Goal: Task Accomplishment & Management: Use online tool/utility

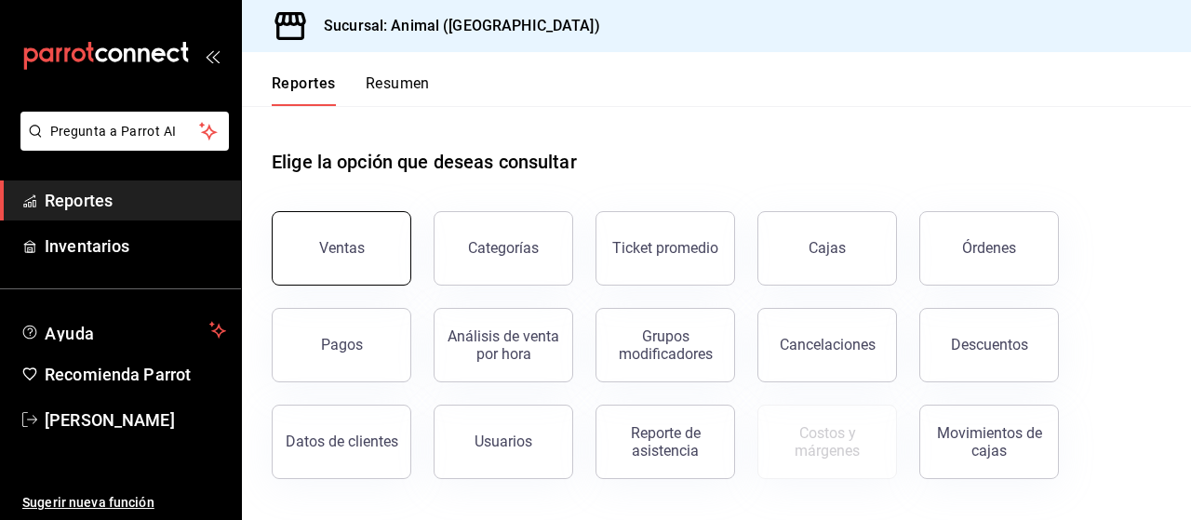
click at [323, 225] on button "Ventas" at bounding box center [342, 248] width 140 height 74
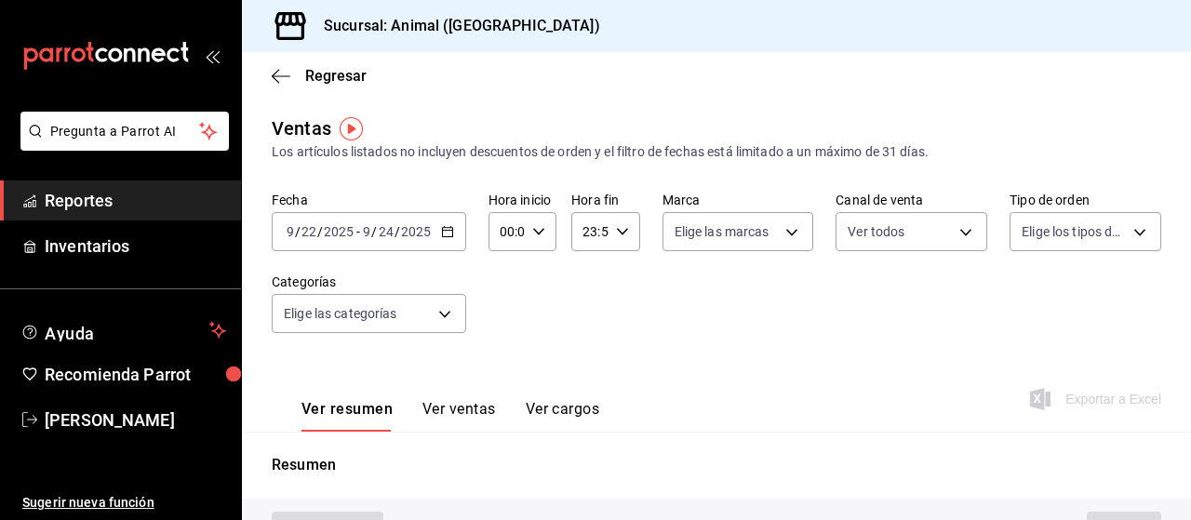
type input "PARROT,UBER_EATS,RAPPI,DIDI_FOOD,ONLINE"
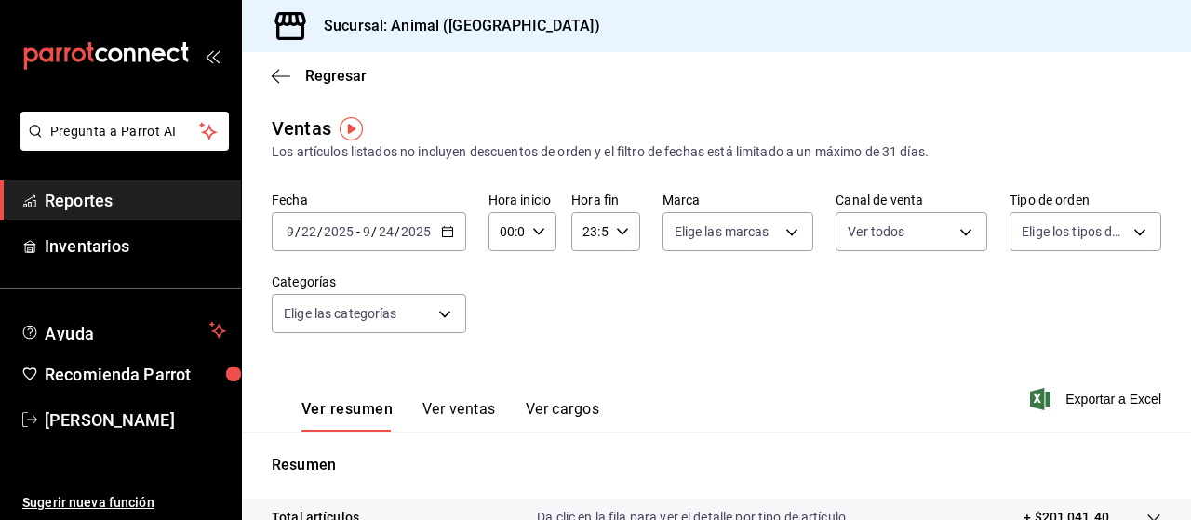
click at [447, 235] on icon "button" at bounding box center [447, 231] width 13 height 13
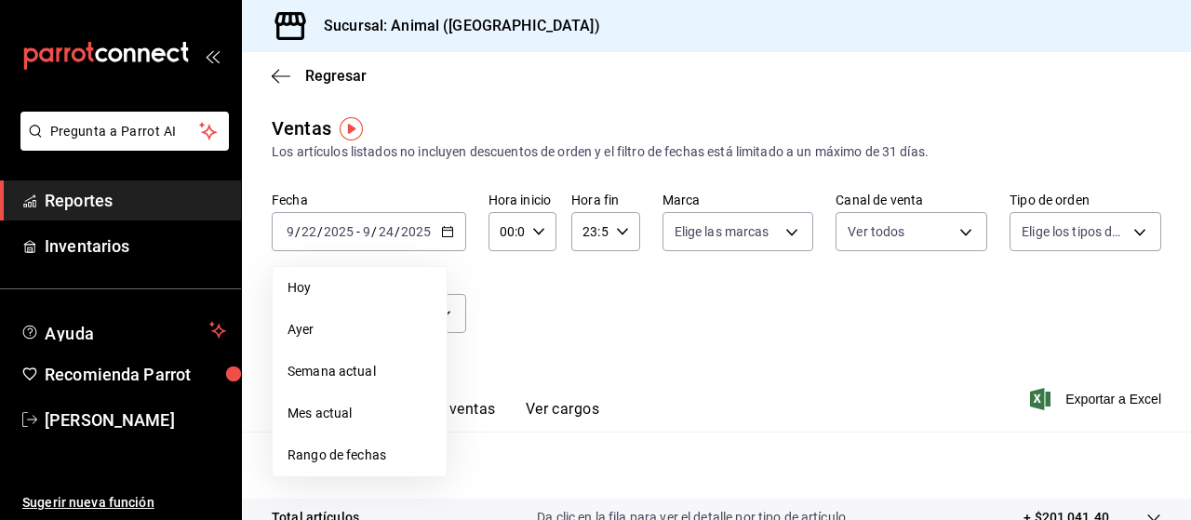
click at [310, 455] on span "Rango de fechas" at bounding box center [359, 456] width 144 height 20
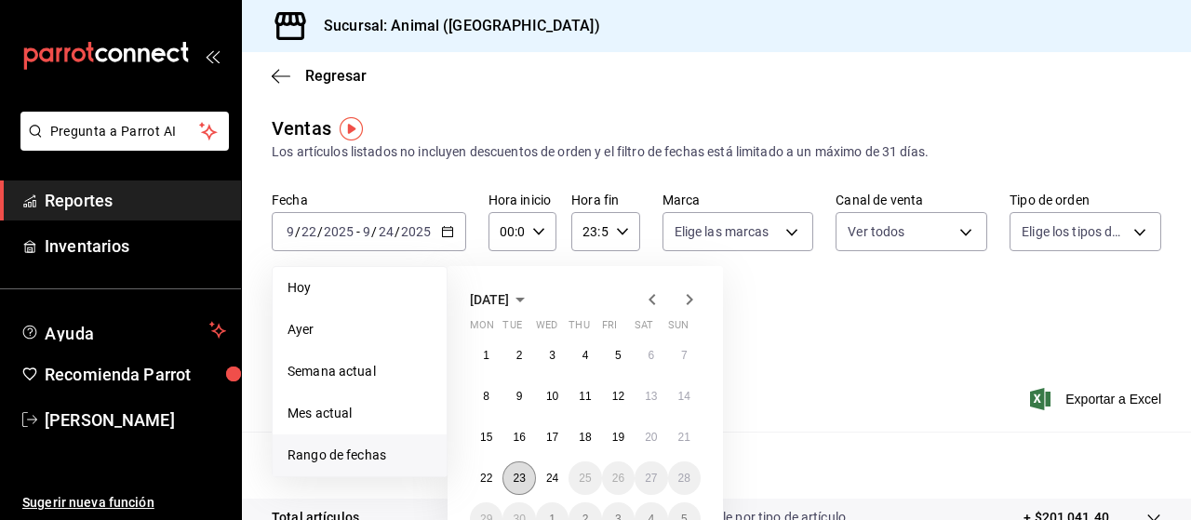
click at [521, 480] on abbr "23" at bounding box center [519, 478] width 12 height 13
click at [538, 479] on button "24" at bounding box center [552, 477] width 33 height 33
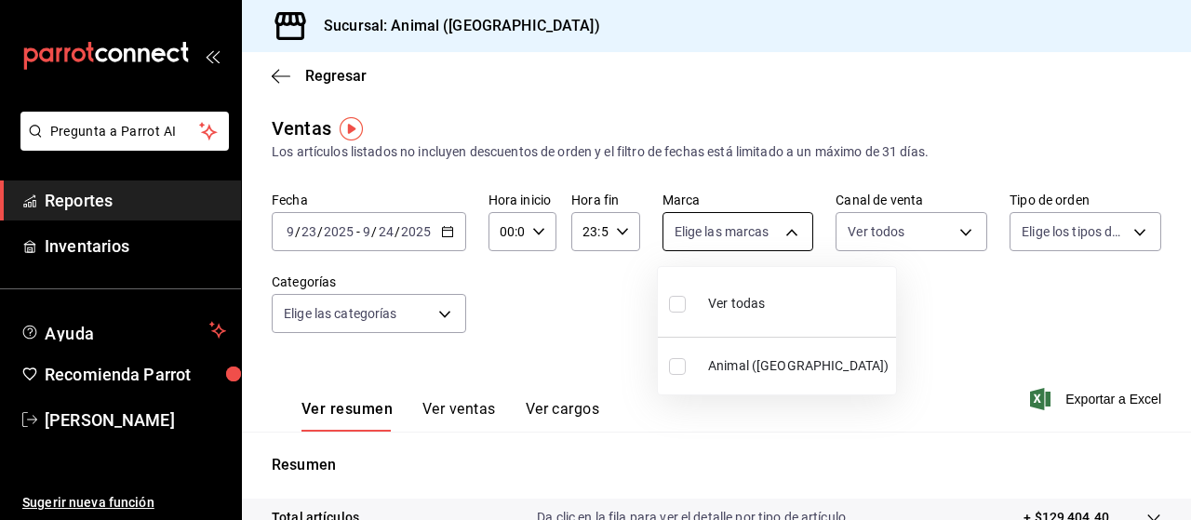
click at [788, 229] on body "Pregunta a Parrot AI Reportes Inventarios Ayuda Recomienda Parrot [PERSON_NAME]…" at bounding box center [595, 260] width 1191 height 520
click at [676, 302] on input "checkbox" at bounding box center [677, 304] width 17 height 17
checkbox input "true"
type input "96838179-8fbb-4073-aae3-1789726318c8"
checkbox input "true"
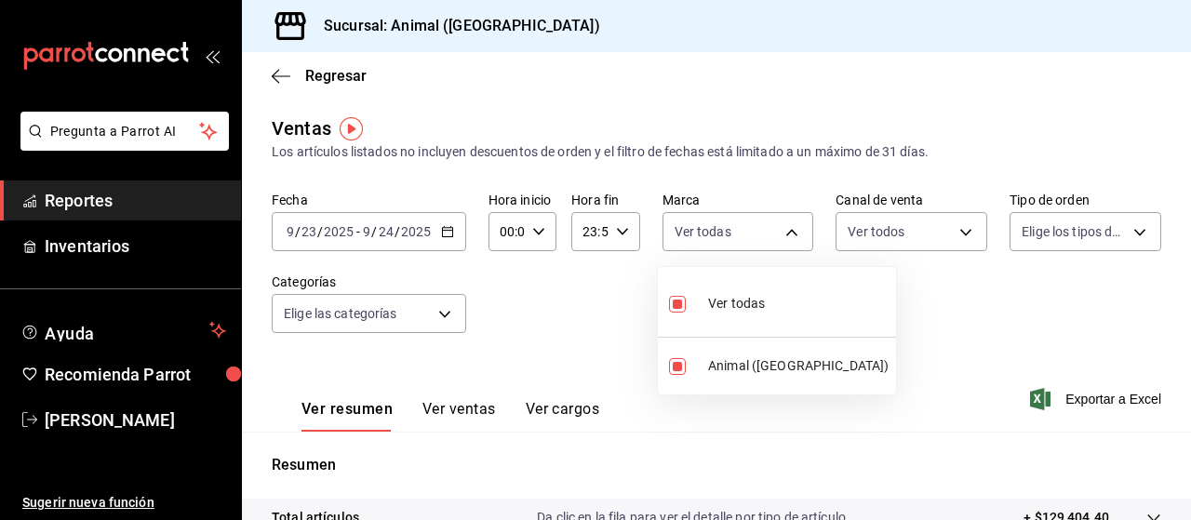
click at [1124, 235] on div at bounding box center [595, 260] width 1191 height 520
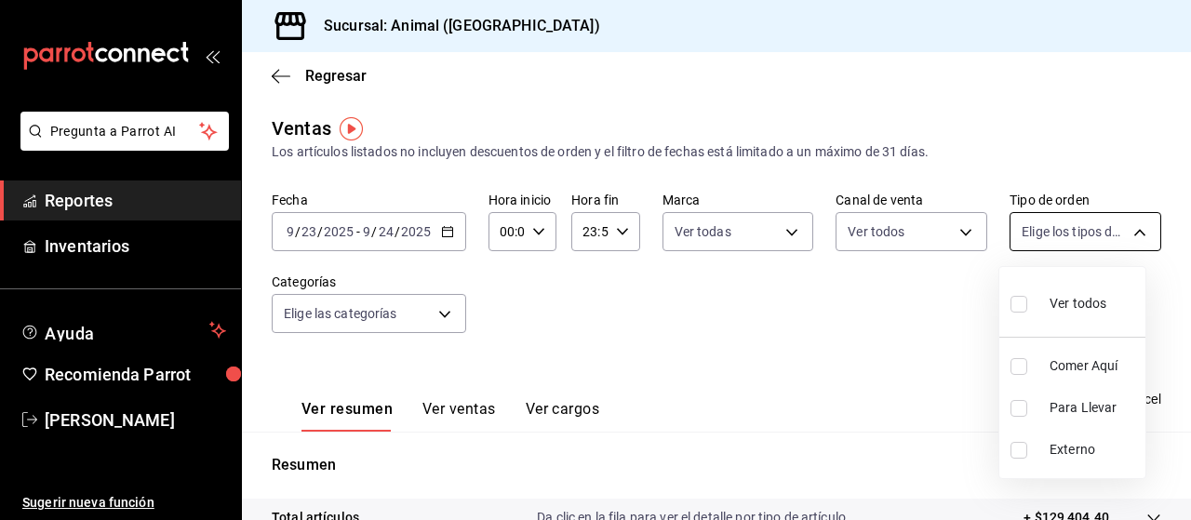
click at [1126, 231] on body "Pregunta a Parrot AI Reportes Inventarios Ayuda Recomienda Parrot [PERSON_NAME]…" at bounding box center [595, 260] width 1191 height 520
click at [1019, 303] on input "checkbox" at bounding box center [1018, 304] width 17 height 17
checkbox input "true"
type input "89cc3392-1a89-49ed-91c4-e66ea58282e1,025cf6ae-25b7-4698-bb98-3d77af74a196,EXTER…"
checkbox input "true"
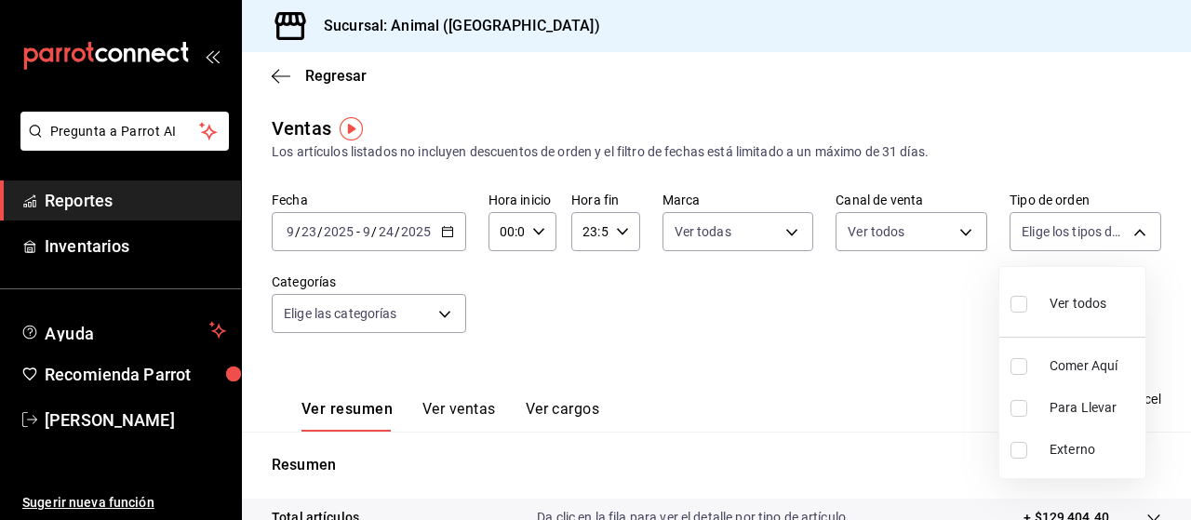
checkbox input "true"
click at [447, 312] on div at bounding box center [595, 260] width 1191 height 520
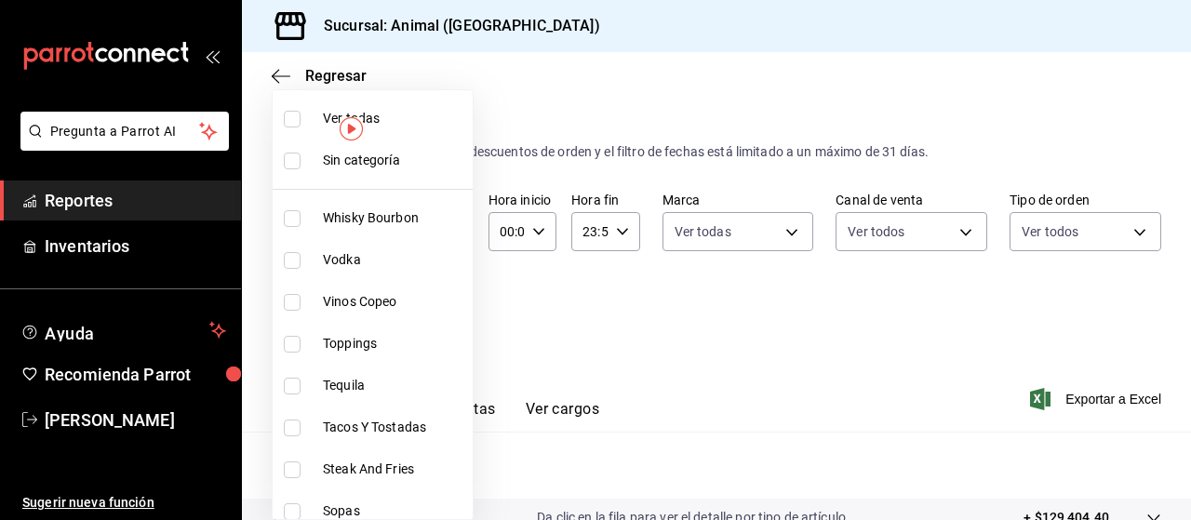
click at [447, 312] on body "Pregunta a Parrot AI Reportes Inventarios Ayuda Recomienda Parrot [PERSON_NAME]…" at bounding box center [595, 260] width 1191 height 520
click at [295, 114] on input "checkbox" at bounding box center [292, 119] width 17 height 17
checkbox input "true"
type input "696422f3-042f-4992-a796-20cec1d2addd,ab2f2cdd-2d2d-455a-bd59-969ed93fbee5,5744a…"
checkbox input "true"
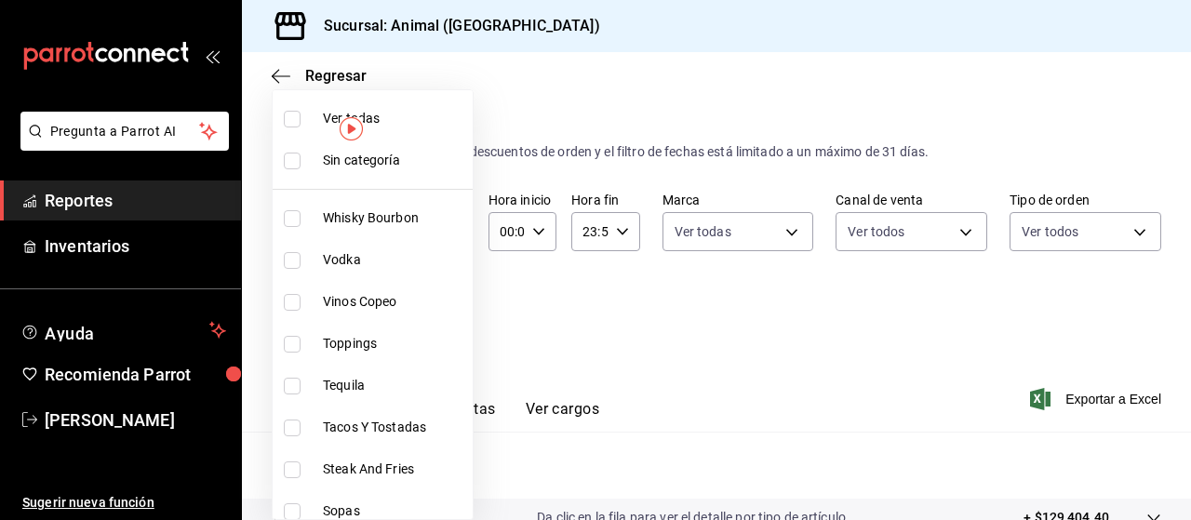
checkbox input "true"
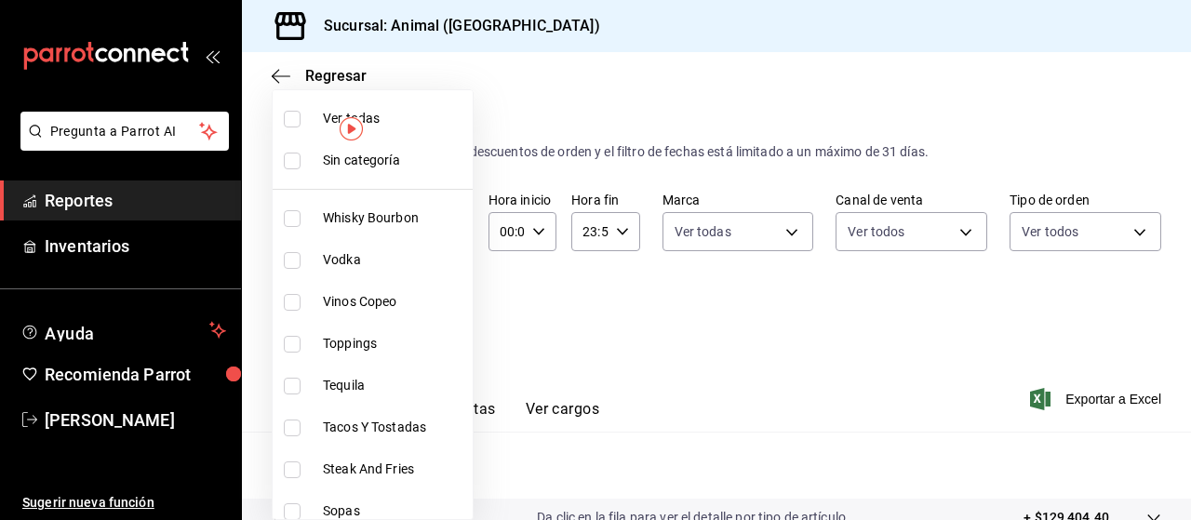
checkbox input "true"
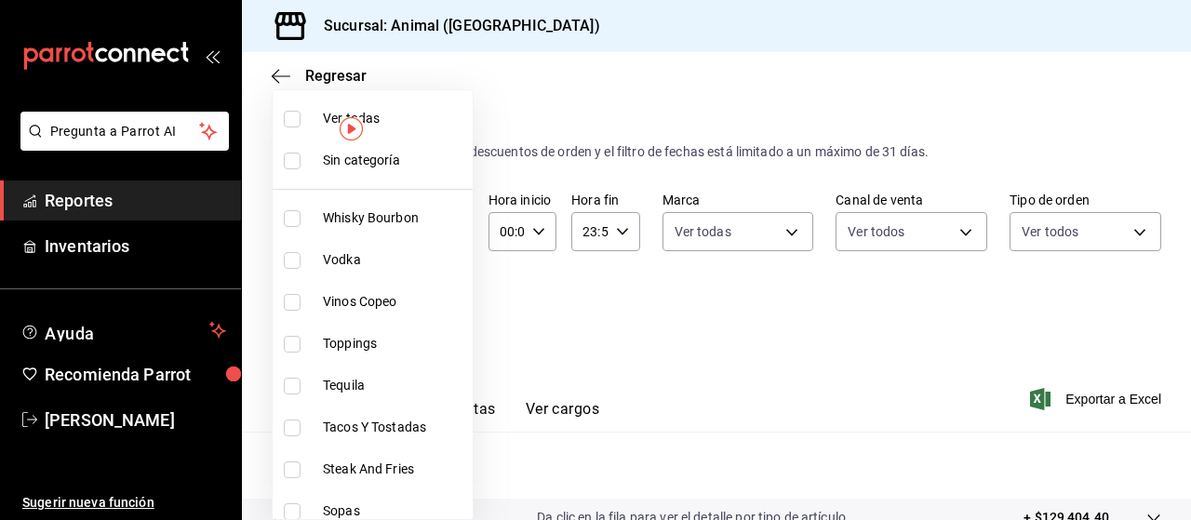
checkbox input "true"
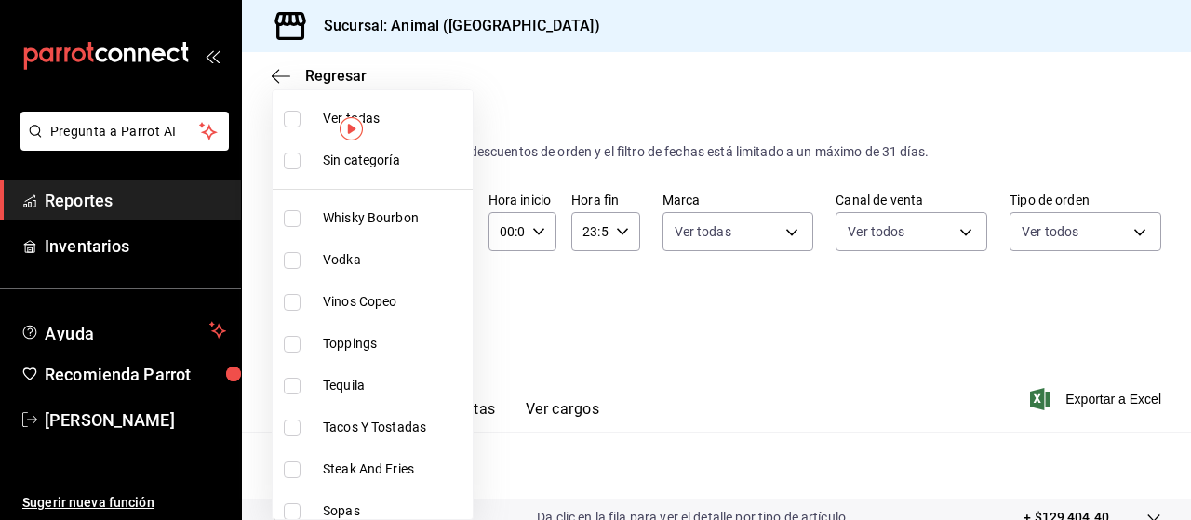
checkbox input "true"
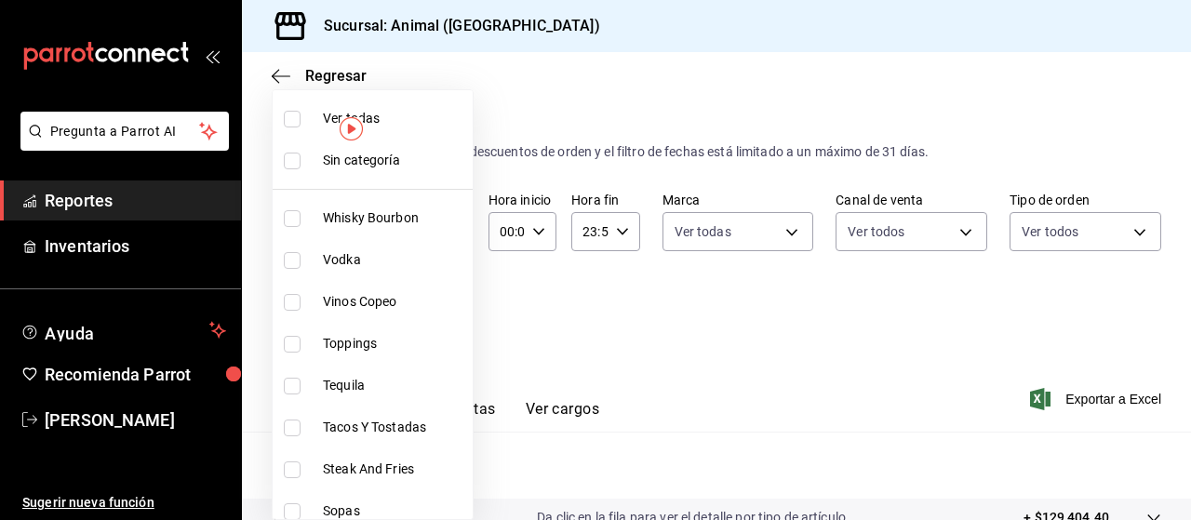
checkbox input "true"
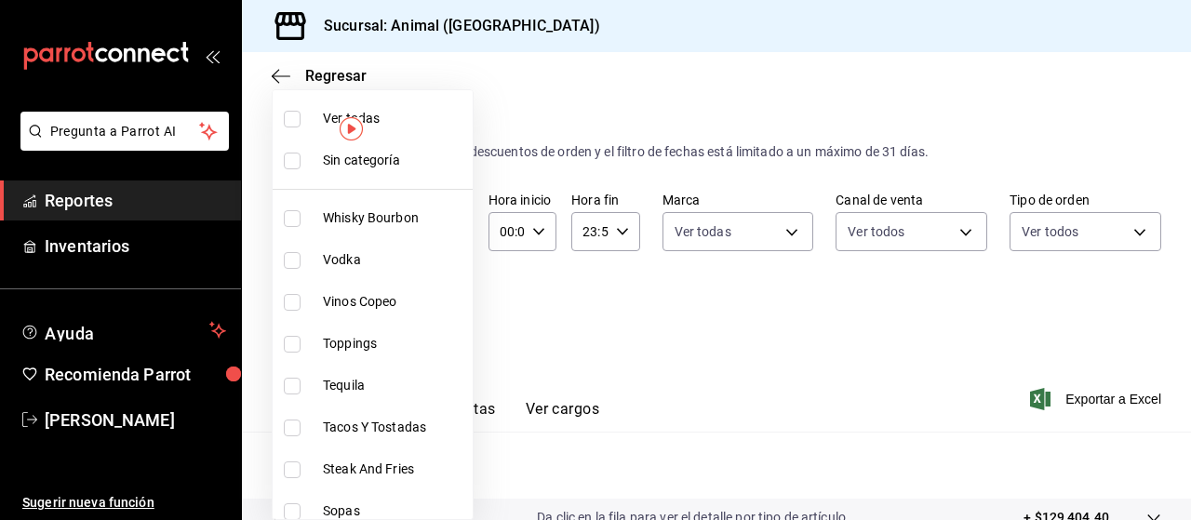
checkbox input "true"
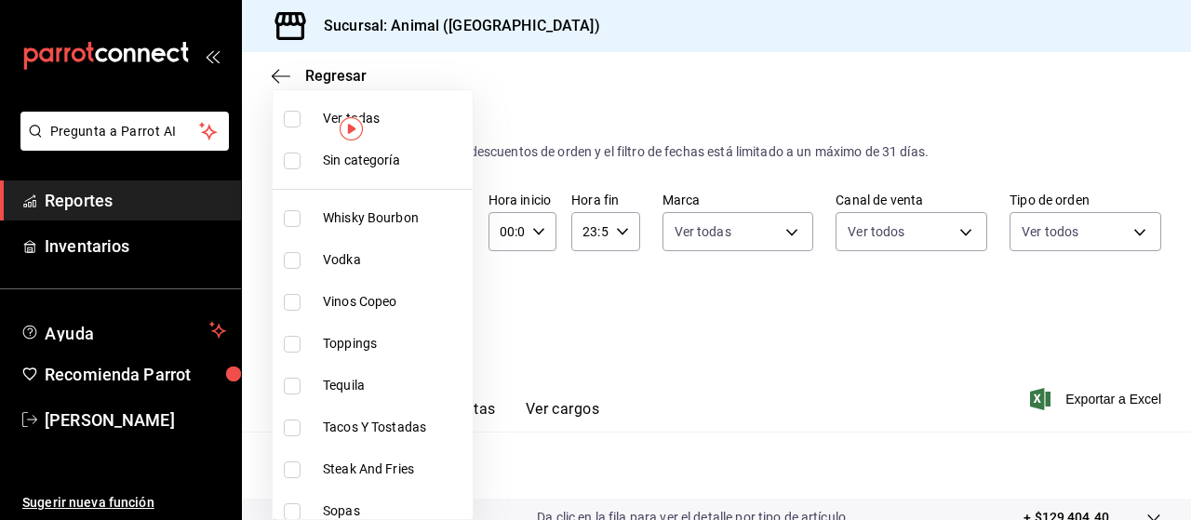
checkbox input "true"
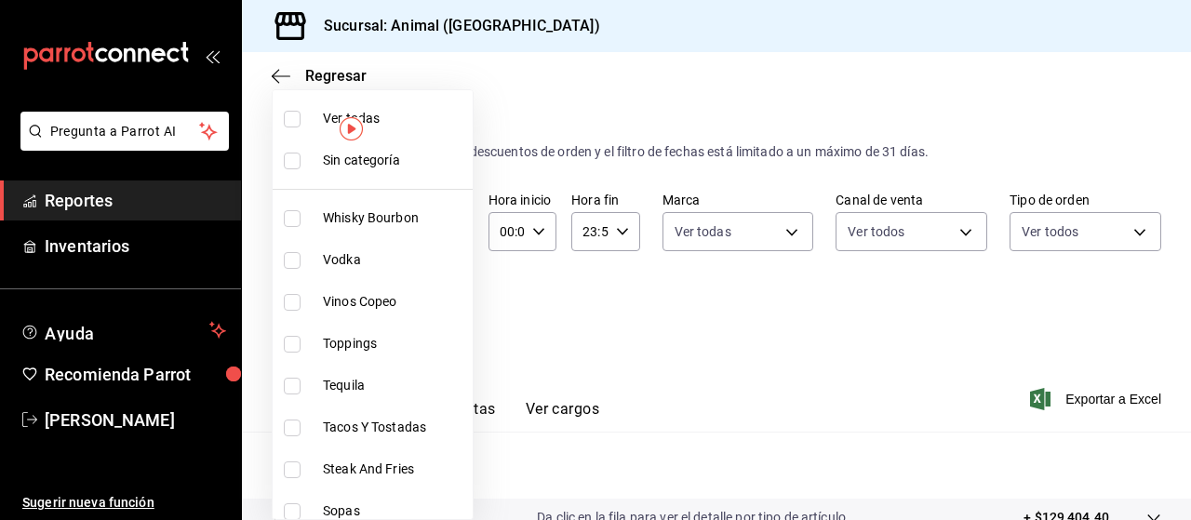
checkbox input "true"
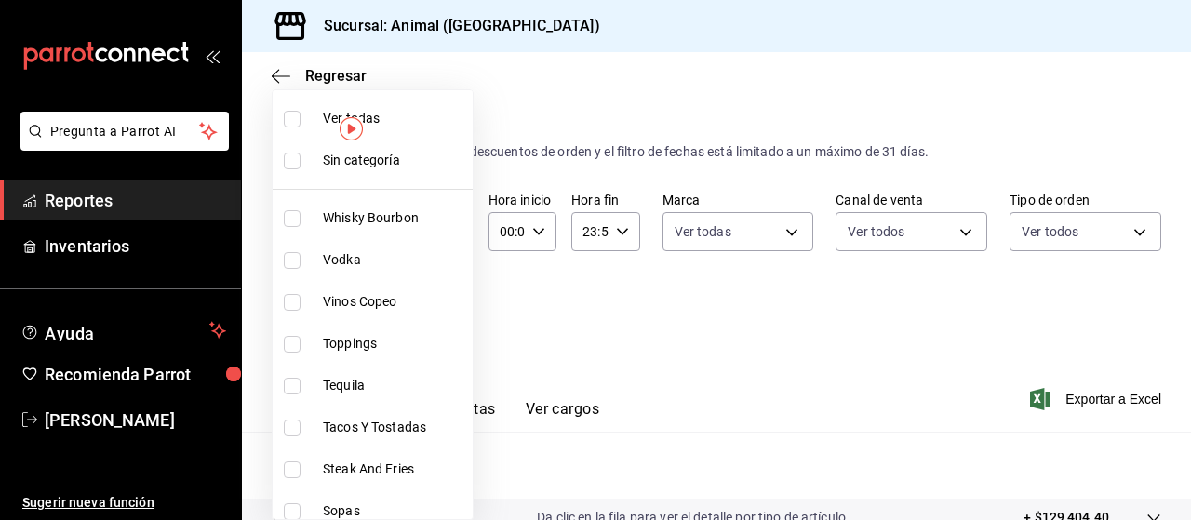
checkbox input "true"
click at [653, 314] on div at bounding box center [595, 260] width 1191 height 520
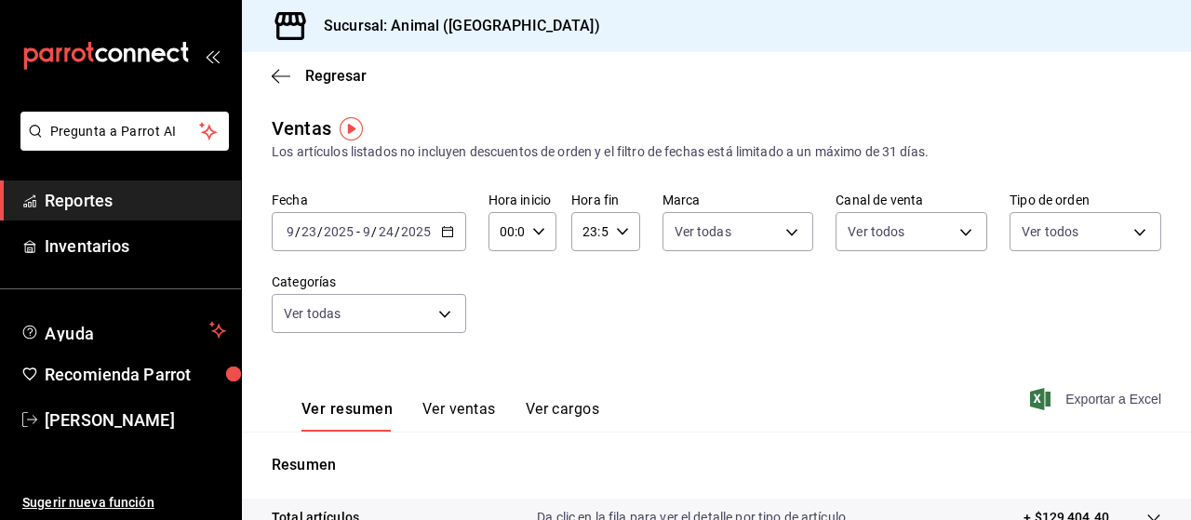
click at [1076, 404] on span "Exportar a Excel" at bounding box center [1097, 399] width 127 height 22
